Goal: Find specific page/section: Find specific page/section

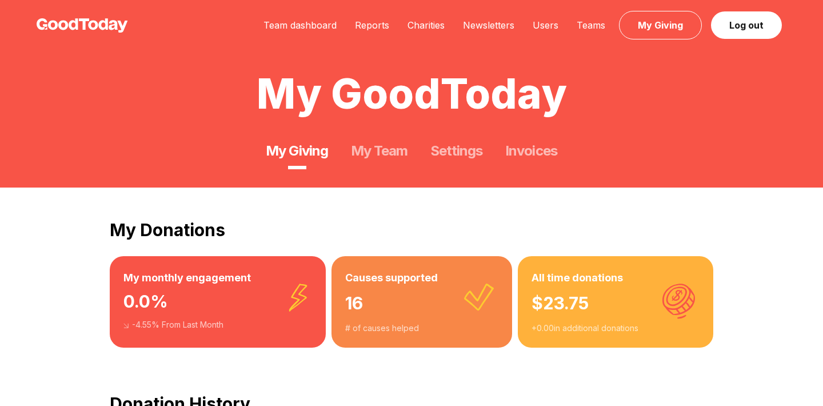
scroll to position [54, 0]
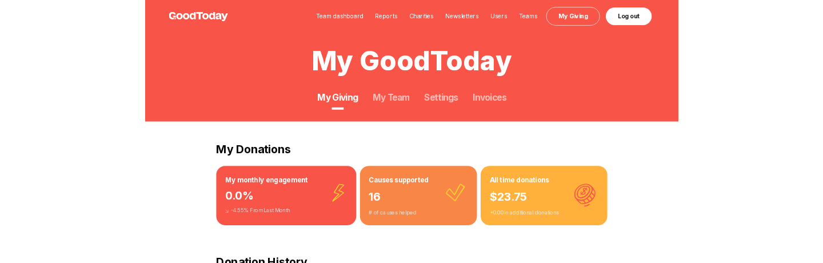
scroll to position [54, 0]
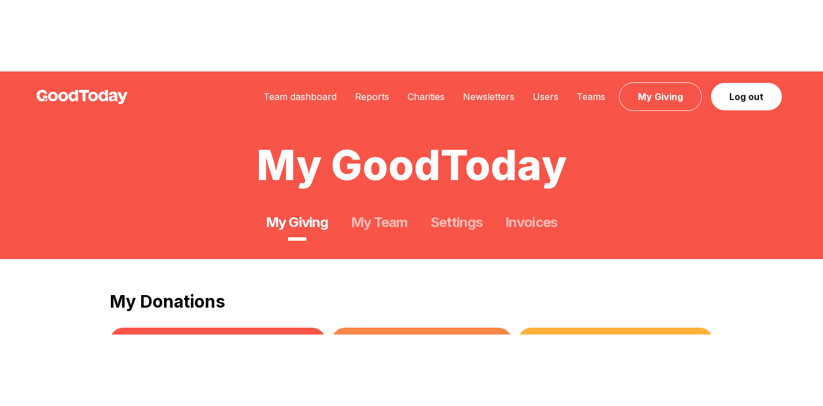
scroll to position [54, 0]
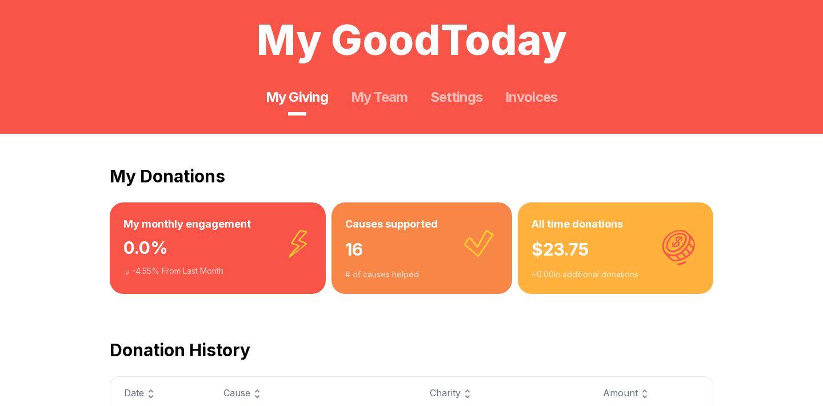
click at [393, 1] on div "My GoodToday My Giving My Team Settings Invoices" at bounding box center [411, 39] width 823 height 187
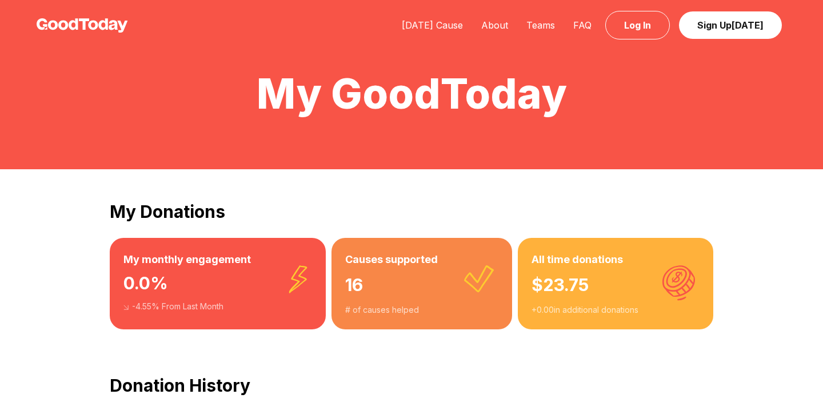
scroll to position [54, 0]
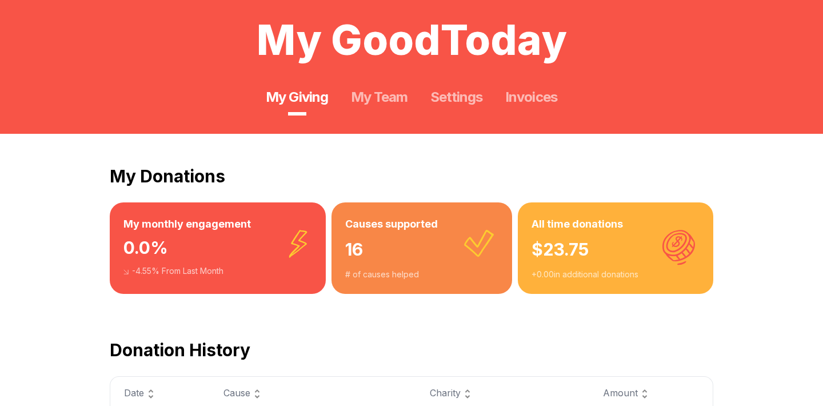
click at [381, 173] on h2 "My Donations" at bounding box center [412, 176] width 604 height 21
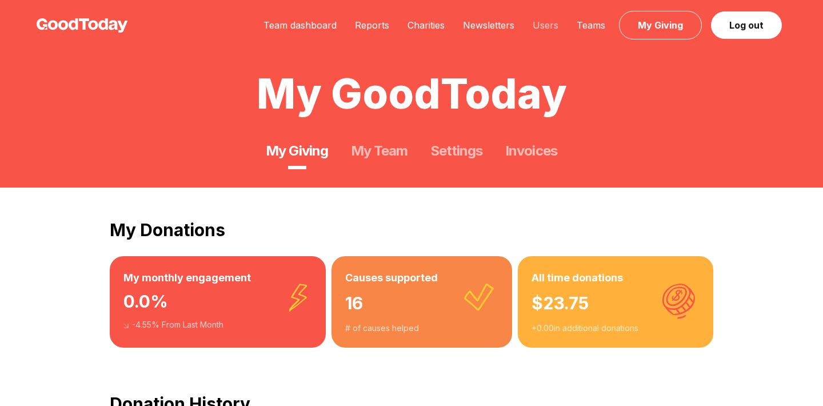
click at [550, 23] on link "Users" at bounding box center [546, 24] width 44 height 11
